Goal: Task Accomplishment & Management: Use online tool/utility

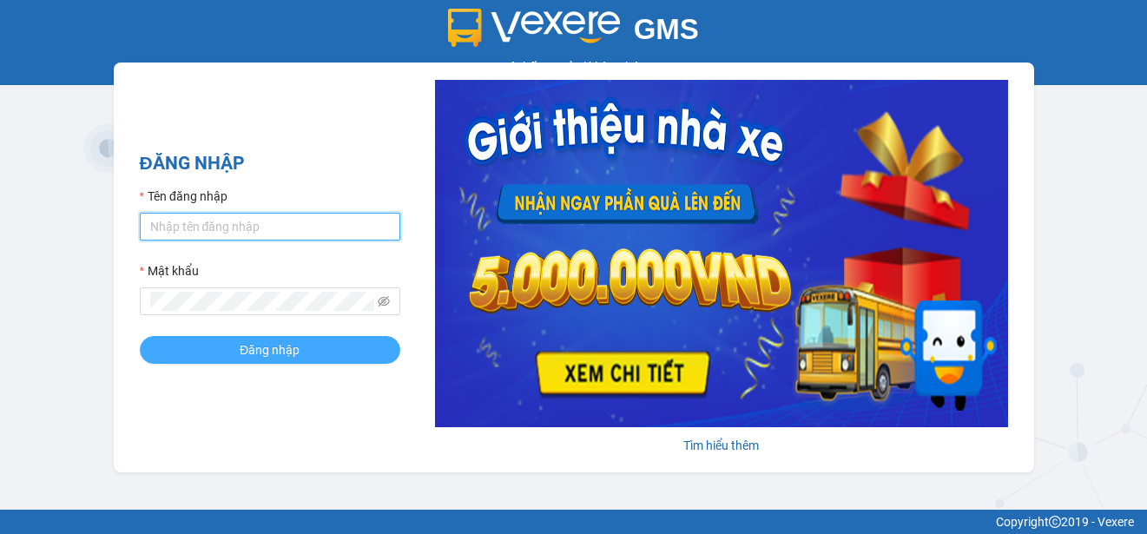
type input "ttngoc.halan"
click at [313, 359] on button "Đăng nhập" at bounding box center [270, 350] width 261 height 28
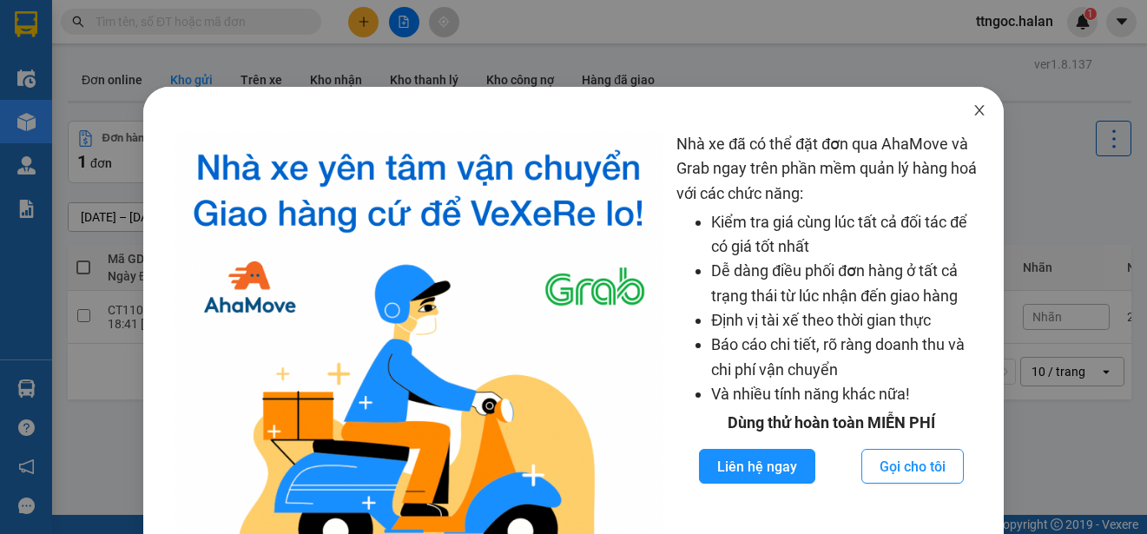
click at [973, 109] on icon "close" at bounding box center [980, 110] width 14 height 14
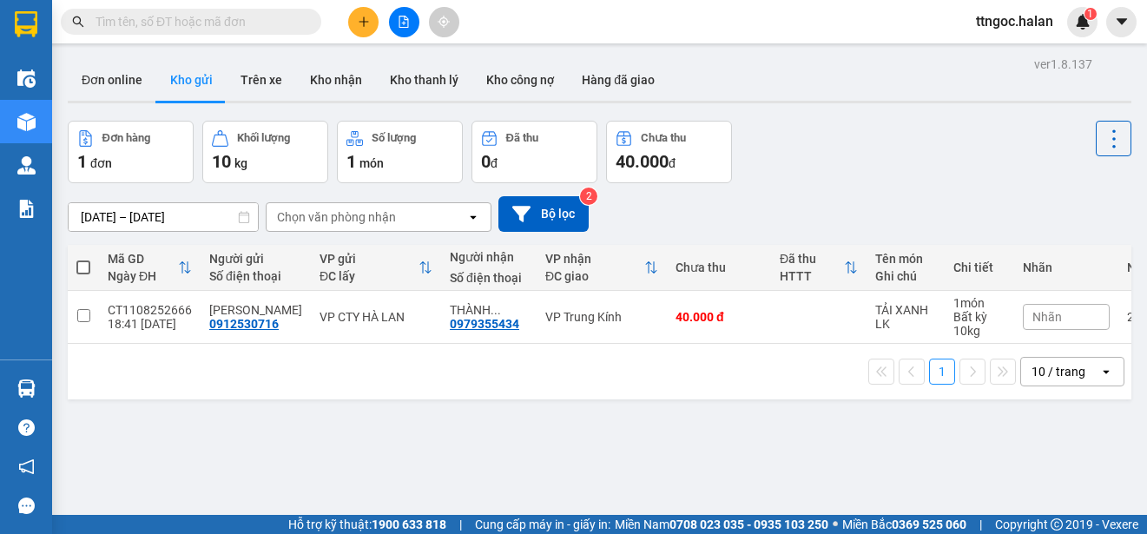
click at [225, 23] on input "text" at bounding box center [198, 21] width 205 height 19
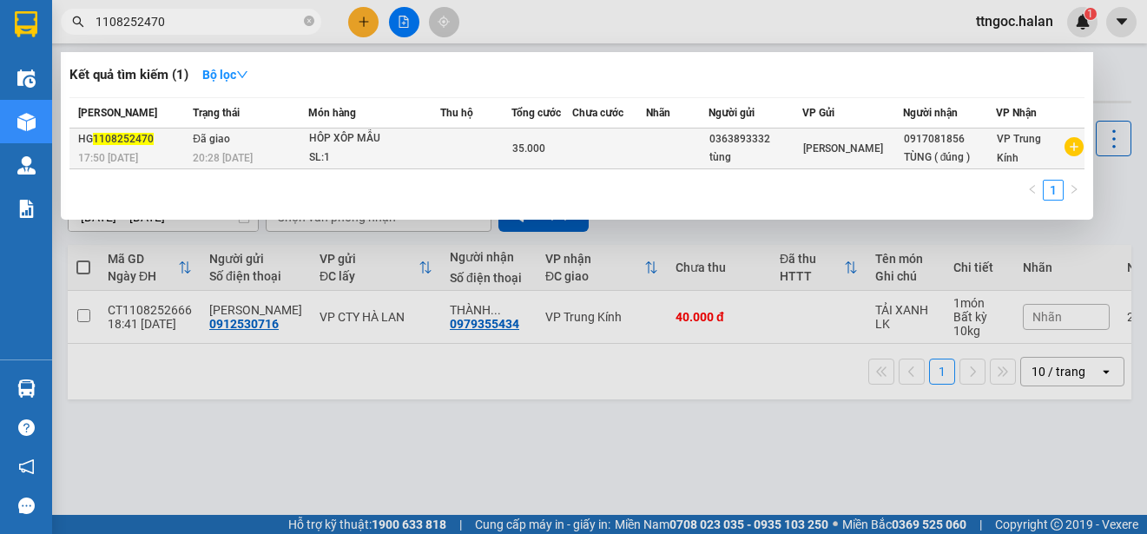
type input "1108252470"
click at [129, 133] on span "1108252470" at bounding box center [123, 139] width 61 height 12
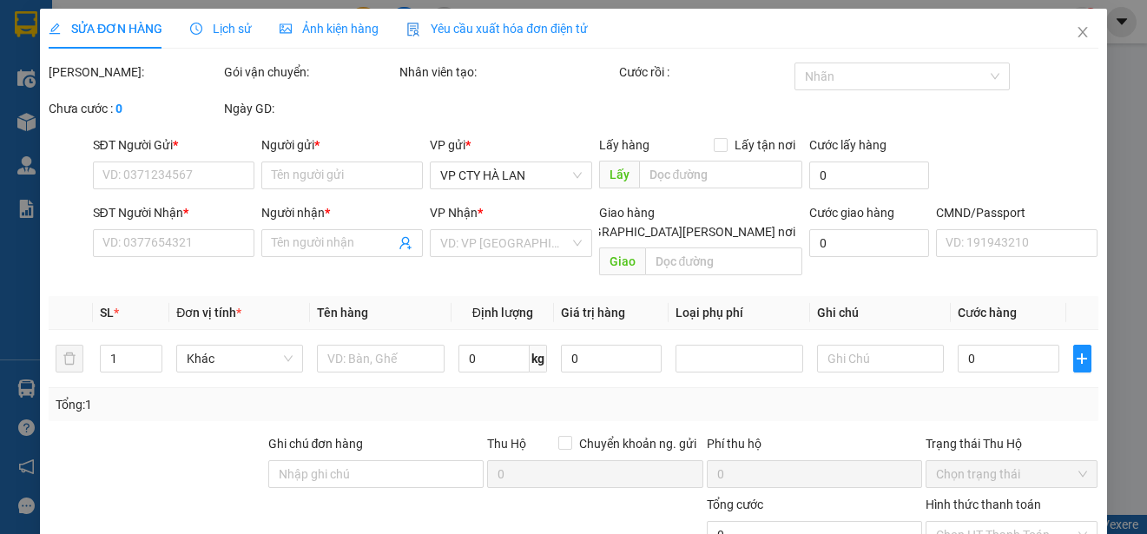
type input "0363893332"
type input "tùng"
type input "0917081856"
type input "TÙNG ( đúng )"
type input "35.000"
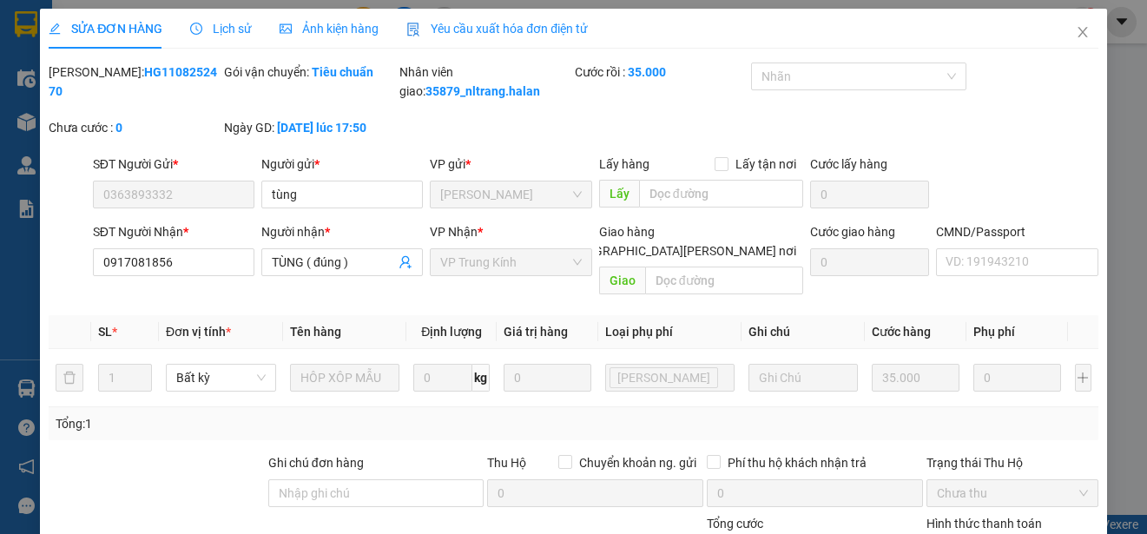
click at [496, 25] on span "Yêu cầu xuất hóa đơn điện tử" at bounding box center [497, 29] width 182 height 14
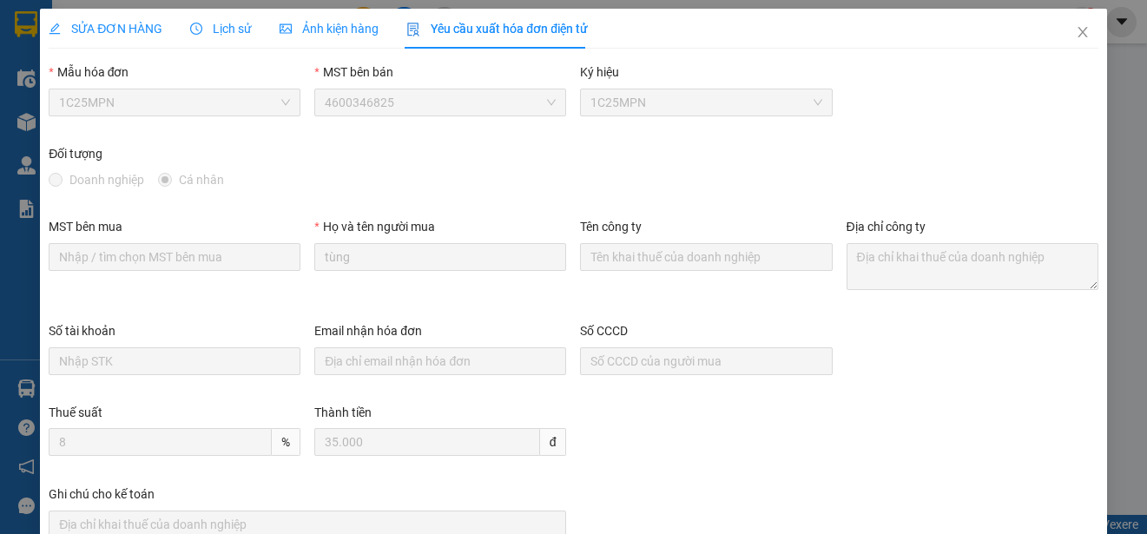
click at [185, 107] on span "1C25MPN" at bounding box center [174, 102] width 231 height 26
click at [1076, 31] on icon "close" at bounding box center [1083, 32] width 14 height 14
